Goal: Task Accomplishment & Management: Manage account settings

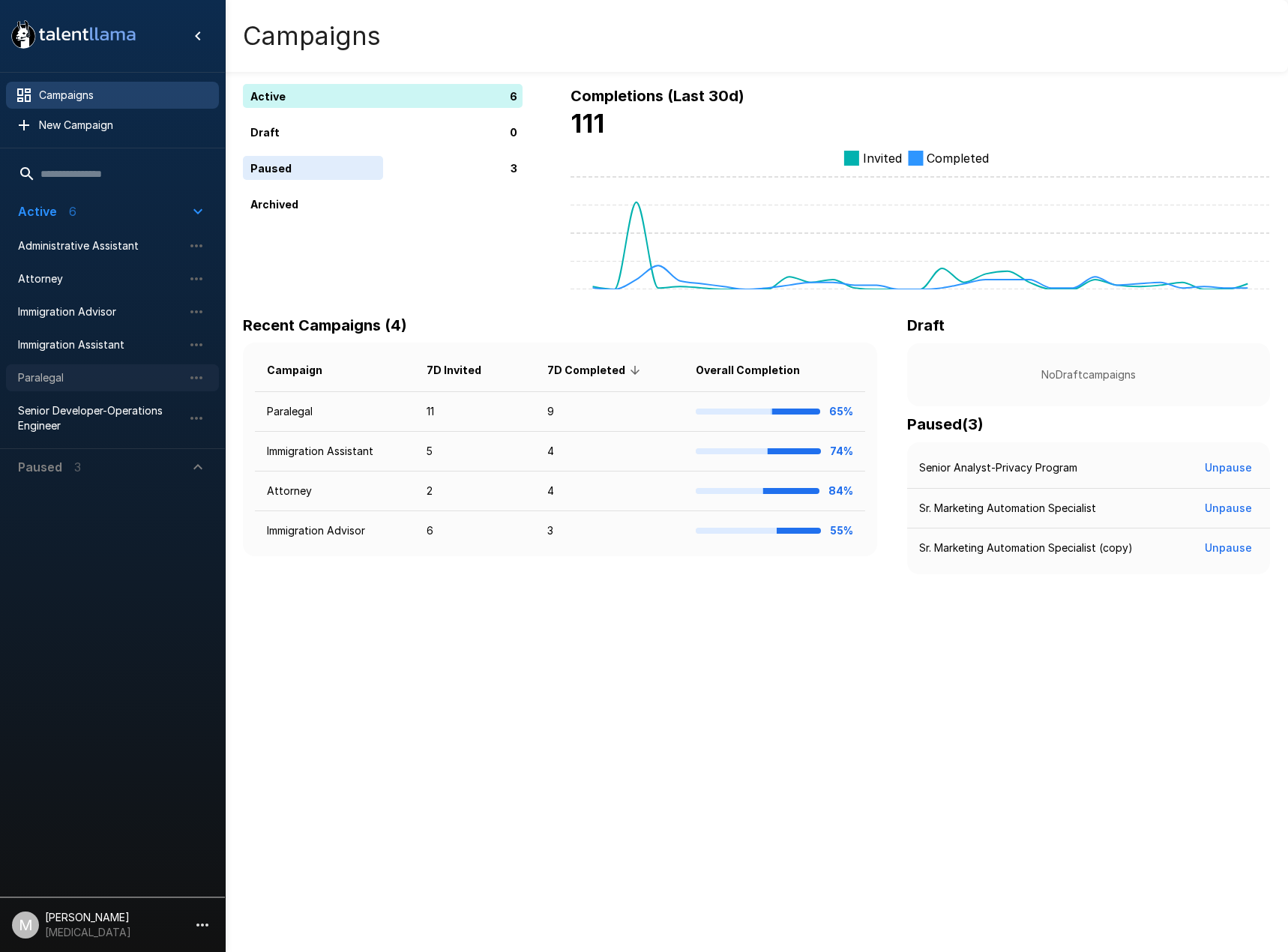
click at [45, 387] on div "Paralegal" at bounding box center [112, 377] width 213 height 27
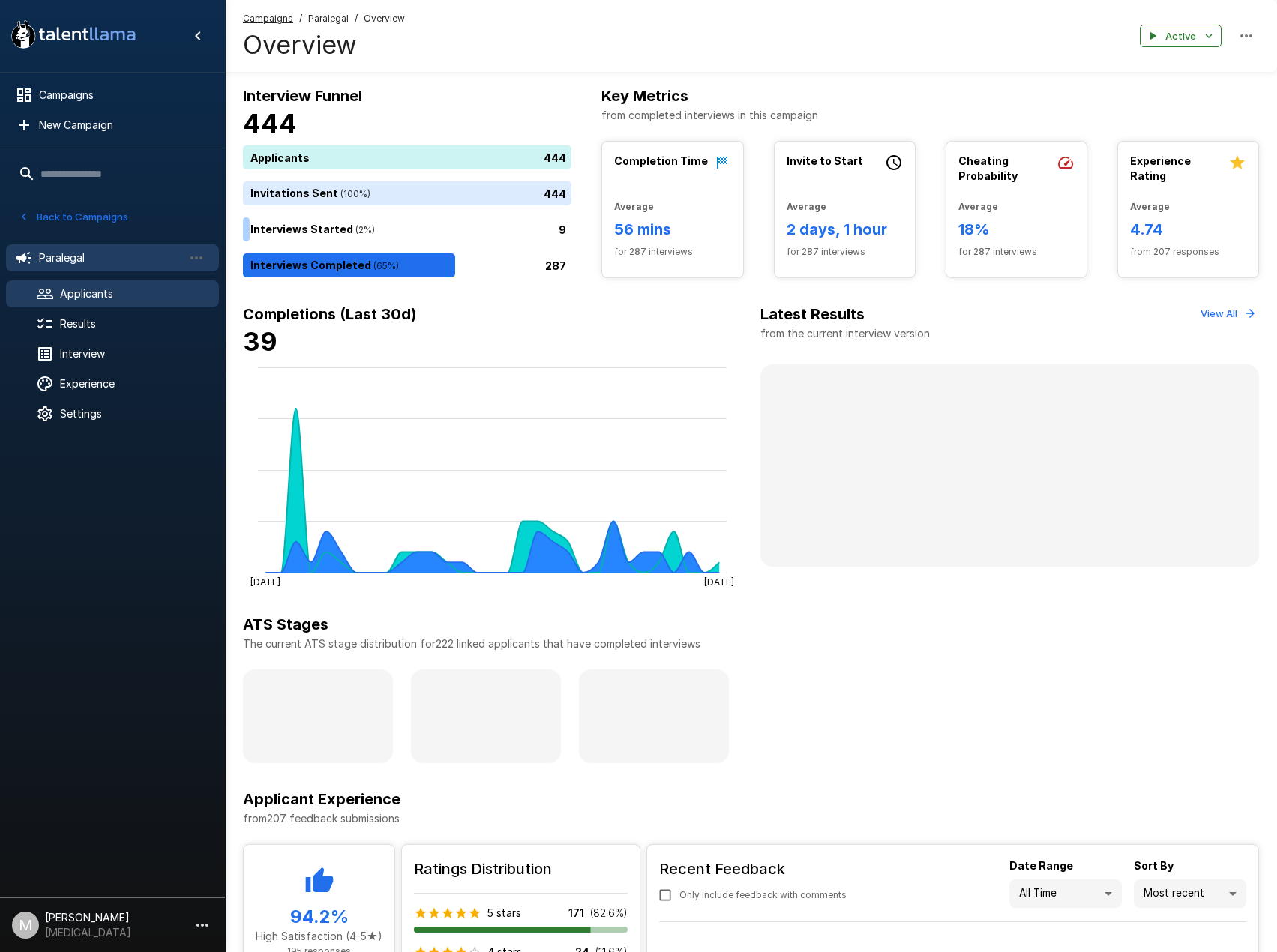
click at [85, 289] on span "Applicants" at bounding box center [133, 293] width 147 height 15
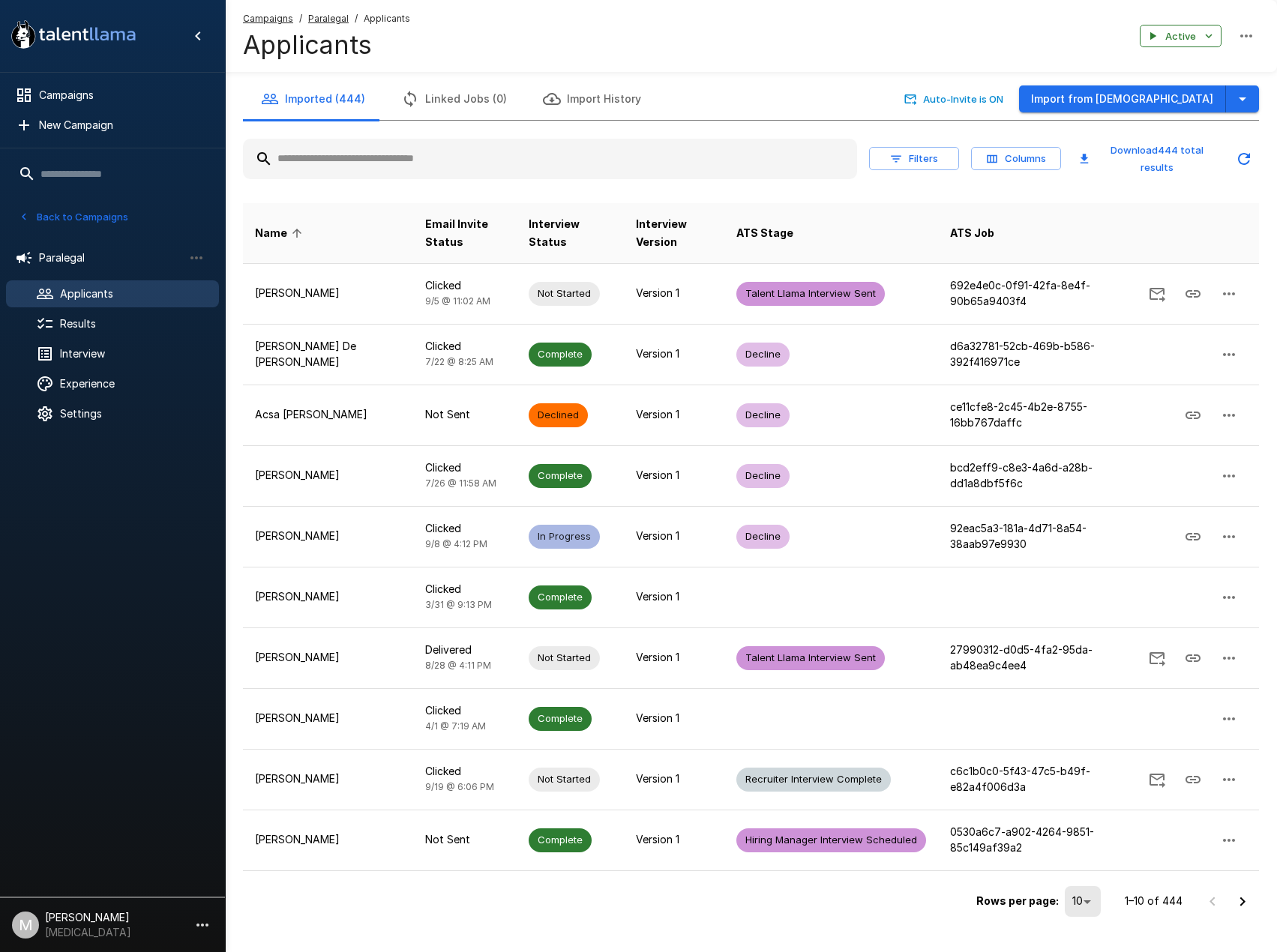
click at [344, 176] on div at bounding box center [549, 159] width 614 height 41
click at [352, 163] on input "text" at bounding box center [549, 159] width 614 height 27
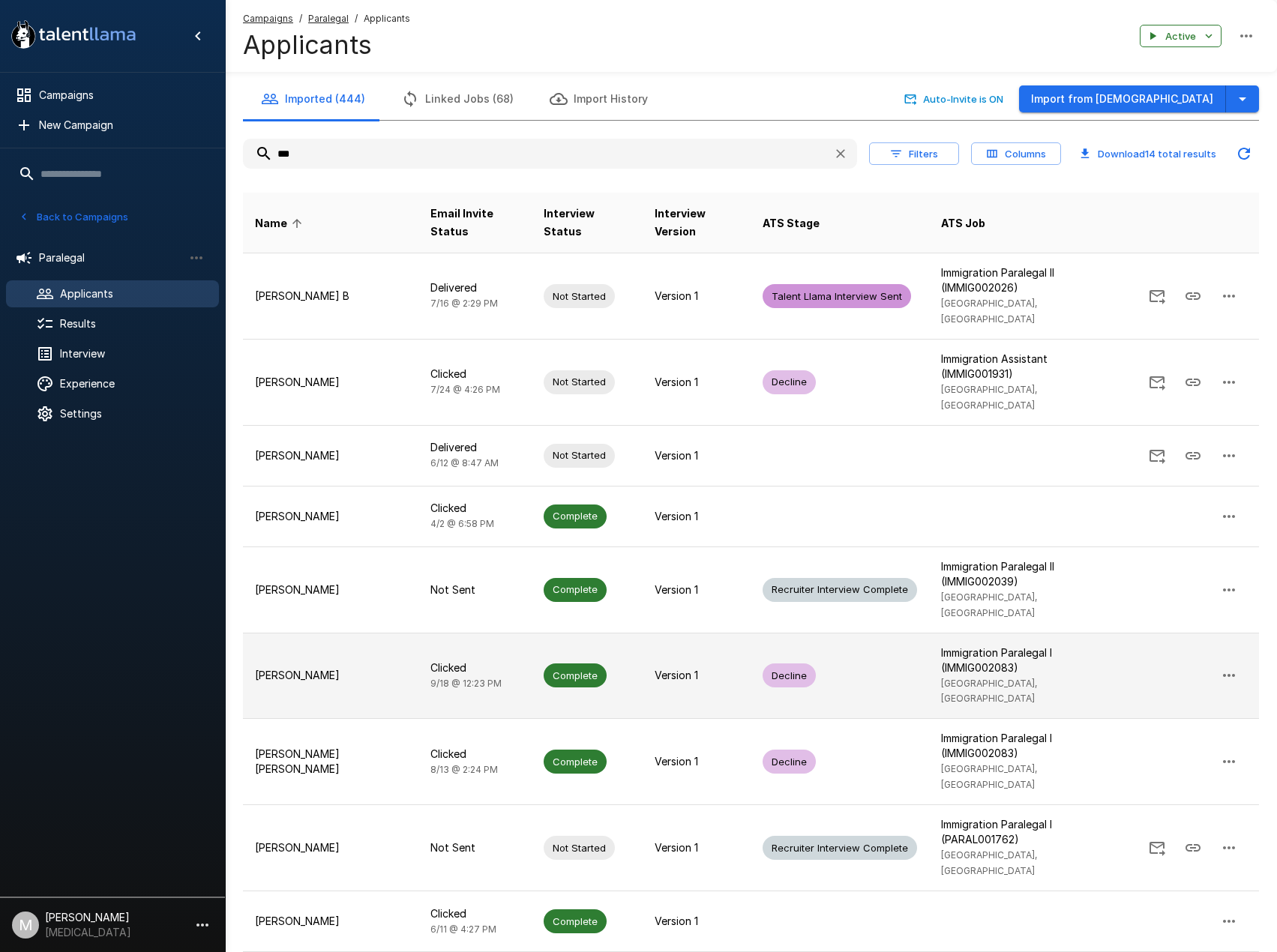
type input "***"
click at [311, 632] on td "[PERSON_NAME]" at bounding box center [330, 675] width 176 height 86
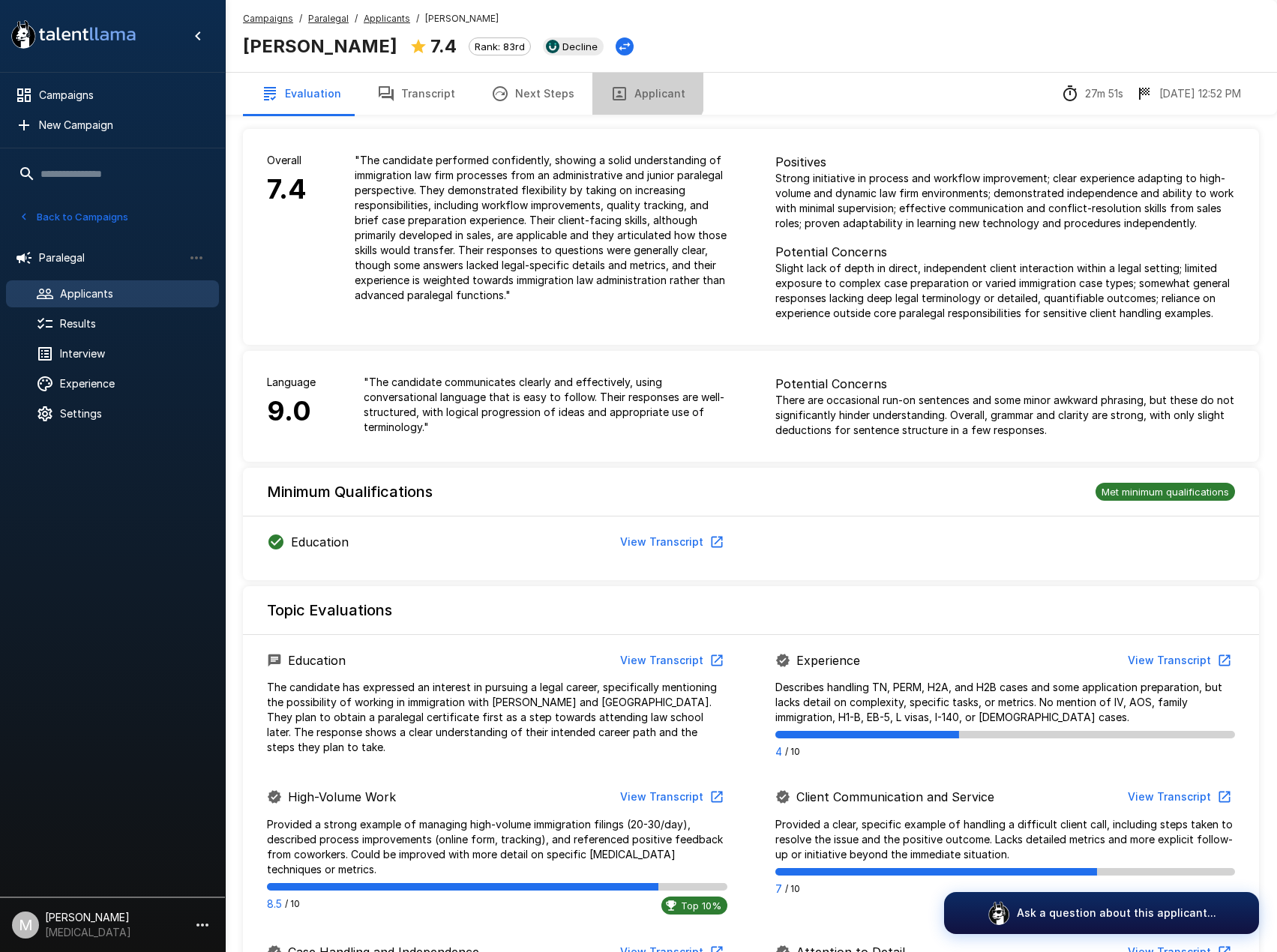
click at [623, 83] on button "Applicant" at bounding box center [648, 93] width 111 height 42
